Goal: Information Seeking & Learning: Learn about a topic

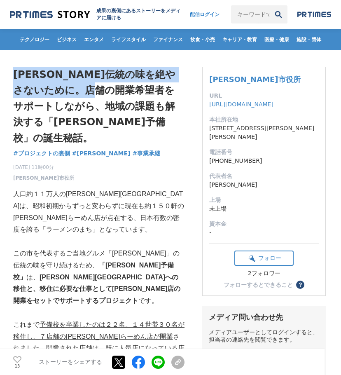
drag, startPoint x: 12, startPoint y: 68, endPoint x: 137, endPoint y: 108, distance: 131.5
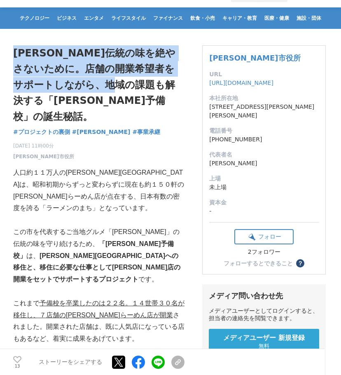
scroll to position [41, 0]
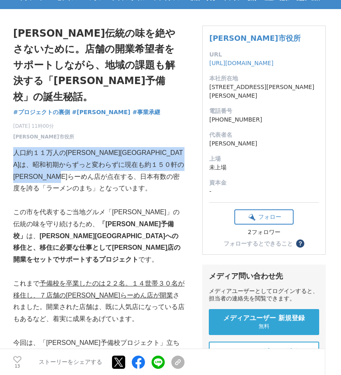
drag, startPoint x: 14, startPoint y: 136, endPoint x: 157, endPoint y: 157, distance: 144.6
click at [156, 157] on p "人口約１１万人の[PERSON_NAME][GEOGRAPHIC_DATA]は、昭和初期からずっと変わらずに現在も約１５０軒の[PERSON_NAME]らーめ…" at bounding box center [99, 170] width 172 height 47
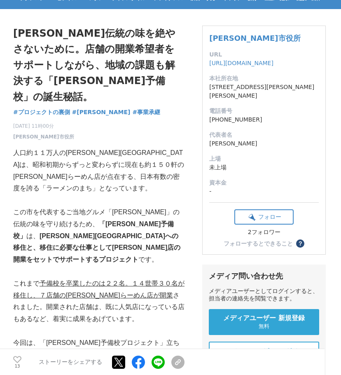
click at [179, 164] on p "人口約１１万人の[PERSON_NAME][GEOGRAPHIC_DATA]は、昭和初期からずっと変わらずに現在も約１５０軒の[PERSON_NAME]らーめ…" at bounding box center [99, 170] width 172 height 47
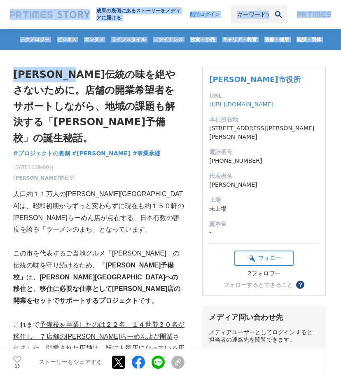
drag, startPoint x: 9, startPoint y: 14, endPoint x: 111, endPoint y: 100, distance: 133.8
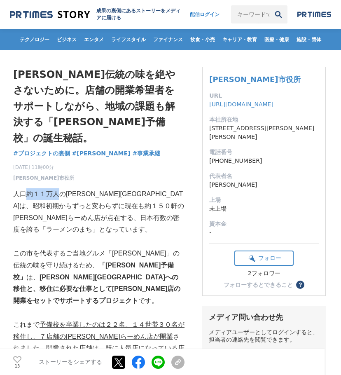
drag, startPoint x: 29, startPoint y: 180, endPoint x: 59, endPoint y: 182, distance: 30.6
click at [59, 188] on p "人口約１１万人の[PERSON_NAME][GEOGRAPHIC_DATA]は、昭和初期からずっと変わらずに現在も約１５０軒の[PERSON_NAME]らーめ…" at bounding box center [99, 211] width 172 height 47
drag, startPoint x: 46, startPoint y: 190, endPoint x: 93, endPoint y: 193, distance: 47.1
click at [93, 193] on p "人口約１１万人の[PERSON_NAME][GEOGRAPHIC_DATA]は、昭和初期からずっと変わらずに現在も約１５０軒の[PERSON_NAME]らーめ…" at bounding box center [99, 211] width 172 height 47
click at [114, 103] on h1 "[PERSON_NAME]伝統の味を絶やさないために。店舗の開業希望者をサポートしながら、地域の課題も解決する「[PERSON_NAME]予備校」の誕生秘話。" at bounding box center [99, 106] width 172 height 79
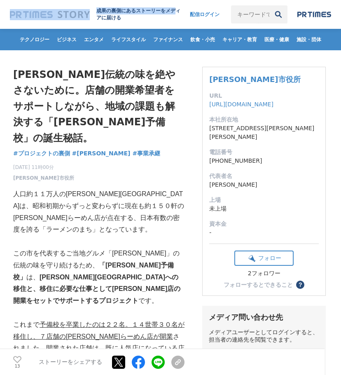
drag, startPoint x: 6, startPoint y: 15, endPoint x: 96, endPoint y: 16, distance: 89.5
click at [96, 16] on header "成果の裏側にあるストーリーをメディアに届ける 配信ログイン 検索履歴 全て削除" at bounding box center [170, 14] width 341 height 29
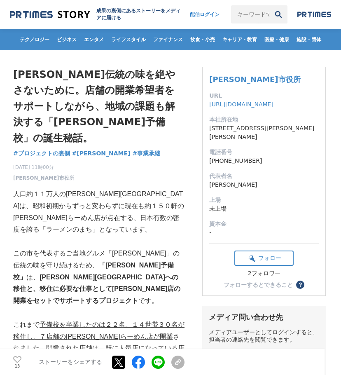
click at [125, 108] on h1 "[PERSON_NAME]伝統の味を絶やさないために。店舗の開業希望者をサポートしながら、地域の課題も解決する「[PERSON_NAME]予備校」の誕生秘話。" at bounding box center [99, 106] width 172 height 79
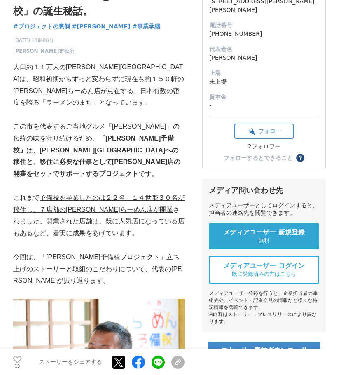
scroll to position [165, 0]
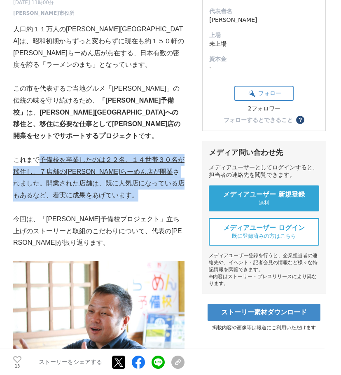
drag, startPoint x: 38, startPoint y: 120, endPoint x: 170, endPoint y: 158, distance: 137.2
click at [170, 158] on p "これまで 予備校を卒業したのは２２名。１４世帯３０名が移住し、７店舗の[PERSON_NAME]らーめん店が開業 されました。開業された店舗は、既に人気店にな…" at bounding box center [99, 177] width 172 height 47
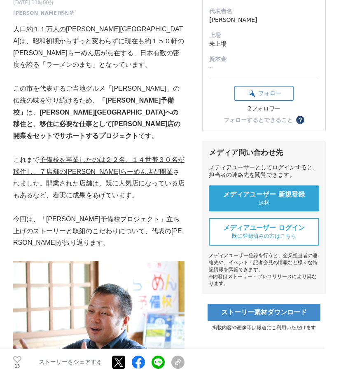
click at [142, 202] on p at bounding box center [99, 208] width 172 height 12
drag, startPoint x: 42, startPoint y: 180, endPoint x: 146, endPoint y: 183, distance: 103.1
click at [146, 214] on p "今回は、「[PERSON_NAME]予備校プロジェクト」立ち上げのストーリーと取組のこだわりについて、代表の[PERSON_NAME]が振り返ります。" at bounding box center [99, 231] width 172 height 35
drag, startPoint x: 43, startPoint y: 123, endPoint x: 126, endPoint y: 124, distance: 82.9
click at [126, 156] on u "予備校を卒業したのは２２名。１４世帯３０名が移住し、７店舗の[PERSON_NAME]らーめん店が開業" at bounding box center [99, 165] width 172 height 19
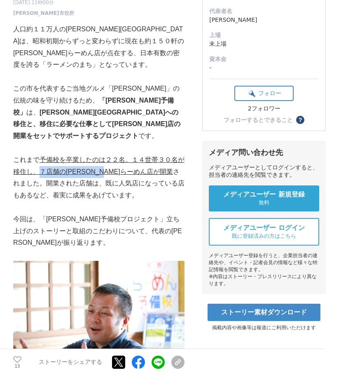
drag, startPoint x: 41, startPoint y: 131, endPoint x: 126, endPoint y: 135, distance: 85.1
click at [126, 156] on u "予備校を卒業したのは２２名。１４世帯３０名が移住し、７店舗の[PERSON_NAME]らーめん店が開業" at bounding box center [99, 165] width 172 height 19
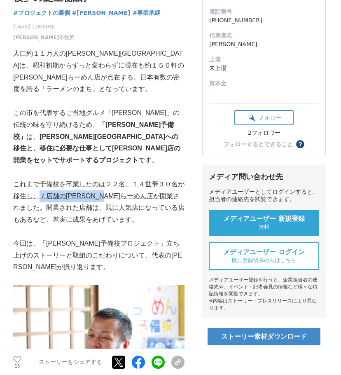
scroll to position [124, 0]
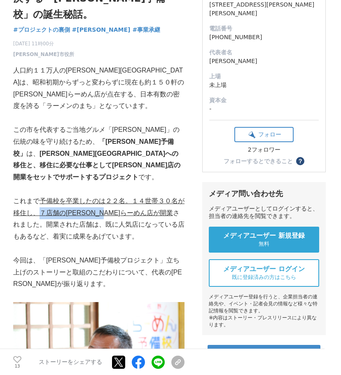
click at [77, 198] on u "予備校を卒業したのは２２名。１４世帯３０名が移住し、７店舗の[PERSON_NAME]らーめん店が開業" at bounding box center [99, 207] width 172 height 19
drag, startPoint x: 39, startPoint y: 162, endPoint x: 58, endPoint y: 165, distance: 18.7
click at [58, 195] on p "これまで 予備校を卒業したのは２２名。１４世帯３０名が移住し、７店舗の[PERSON_NAME]らーめん店が開業 されました。開業された店舗は、既に人気店にな…" at bounding box center [99, 218] width 172 height 47
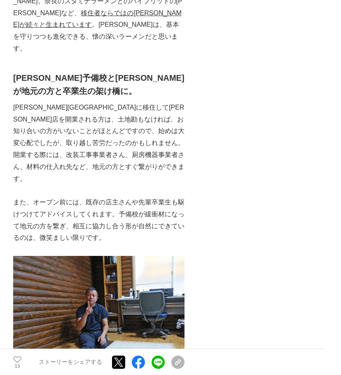
scroll to position [2227, 0]
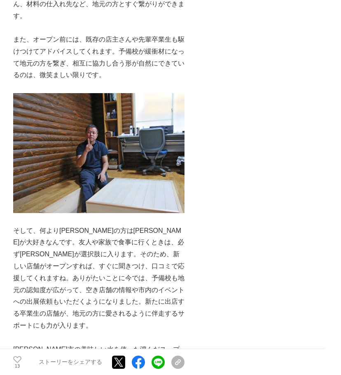
drag, startPoint x: 137, startPoint y: 108, endPoint x: 127, endPoint y: 91, distance: 19.6
